Goal: Task Accomplishment & Management: Use online tool/utility

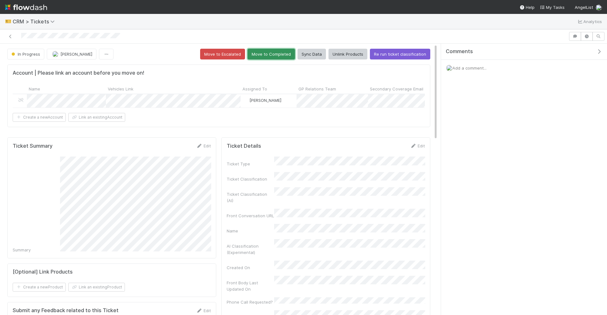
click at [274, 57] on button "Move to Completed" at bounding box center [271, 54] width 47 height 11
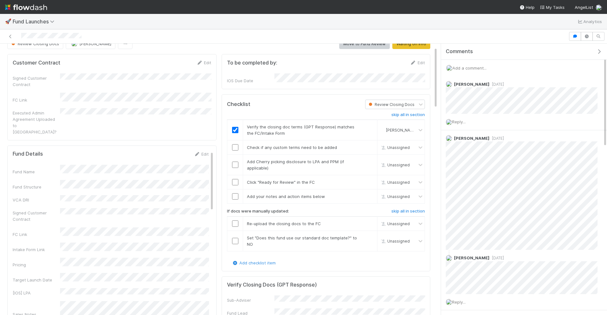
scroll to position [19, 0]
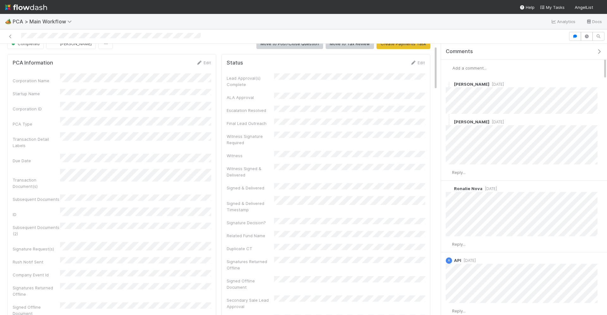
scroll to position [11, 0]
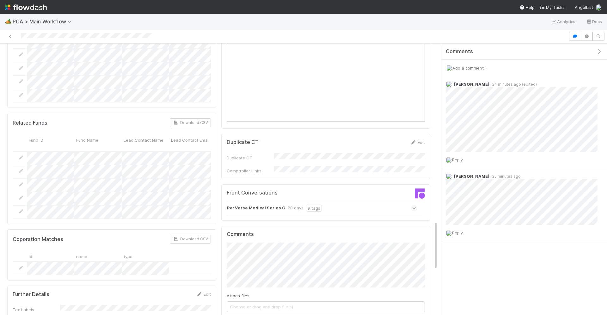
scroll to position [624, 0]
